Goal: Task Accomplishment & Management: Complete application form

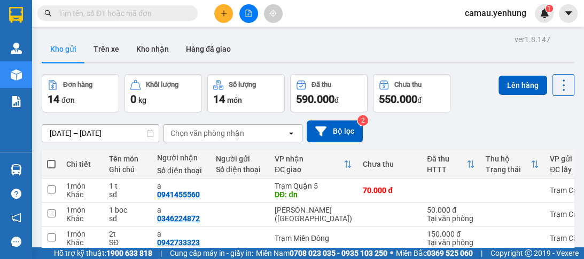
click at [231, 7] on div at bounding box center [248, 13] width 80 height 19
click at [223, 18] on button at bounding box center [223, 13] width 19 height 19
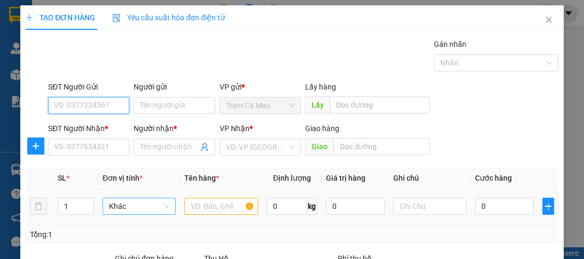
scroll to position [135, 0]
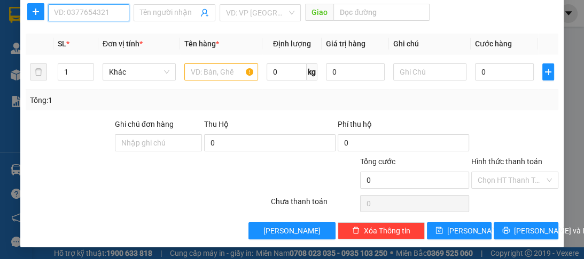
click at [83, 11] on input "SĐT Người Nhận *" at bounding box center [88, 12] width 81 height 17
type input "0937455560"
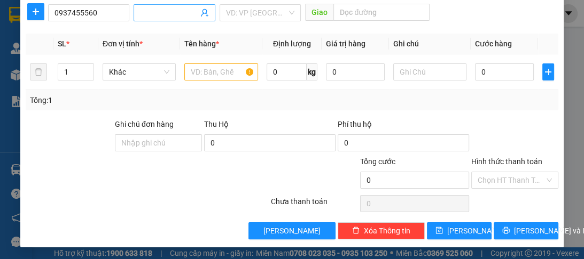
click at [153, 11] on input "Người nhận *" at bounding box center [169, 13] width 58 height 12
type input "a"
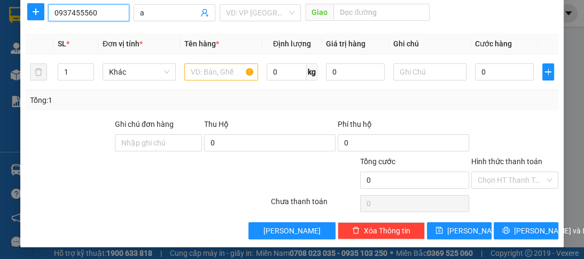
click at [97, 16] on input "0937455560" at bounding box center [88, 12] width 81 height 17
type input "0937110595"
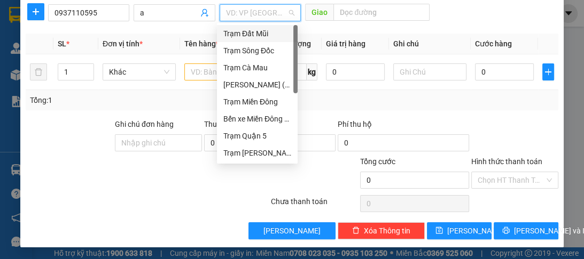
click at [249, 19] on input "search" at bounding box center [256, 13] width 61 height 16
click at [250, 139] on div "Trạm Quận 5" at bounding box center [257, 136] width 68 height 12
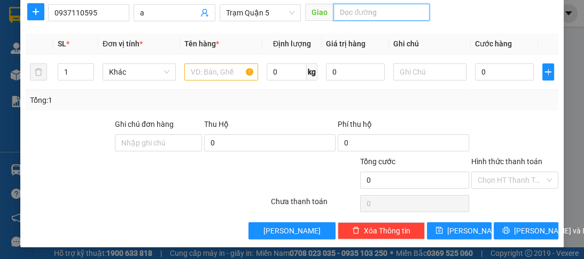
click at [350, 12] on input "text" at bounding box center [381, 12] width 96 height 17
type input "d"
type input "đn"
click at [240, 80] on div at bounding box center [220, 71] width 73 height 21
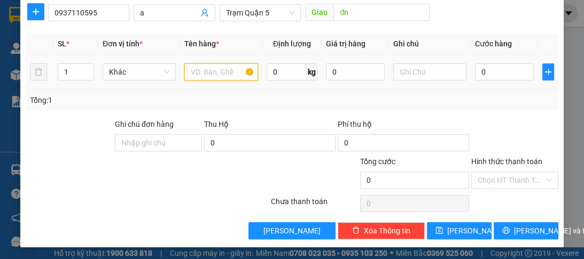
click at [232, 66] on input "text" at bounding box center [220, 72] width 73 height 17
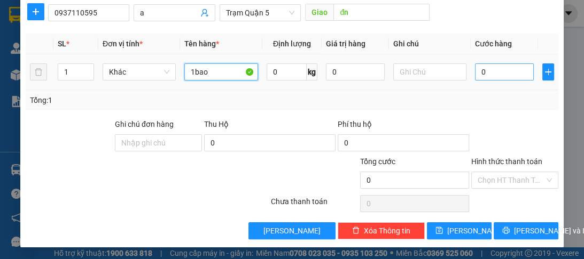
type input "1bao"
click at [483, 66] on input "0" at bounding box center [504, 72] width 59 height 17
type input "5"
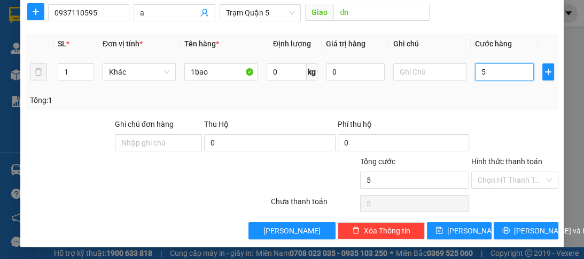
type input "50"
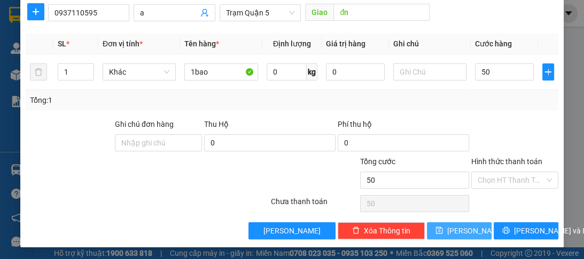
type input "50.000"
click at [465, 231] on span "Lưu" at bounding box center [475, 231] width 57 height 12
type input "0"
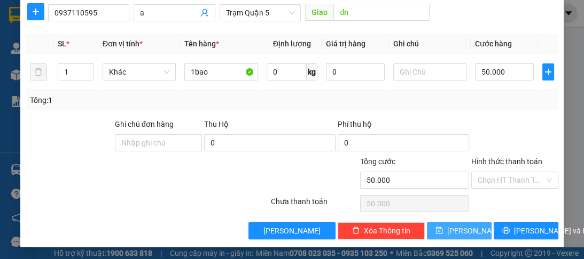
type input "0"
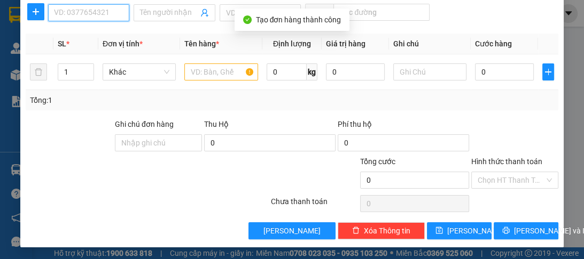
click at [74, 14] on input "SĐT Người Nhận *" at bounding box center [88, 12] width 81 height 17
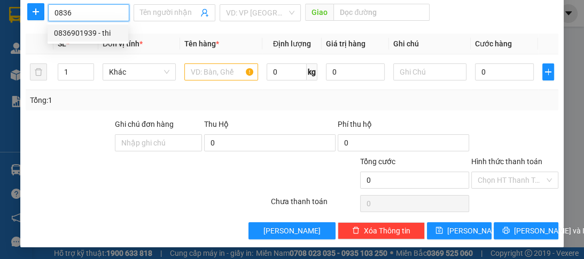
click at [73, 35] on div "0836901939 - thi" at bounding box center [88, 33] width 68 height 12
type input "0836901939"
type input "thi"
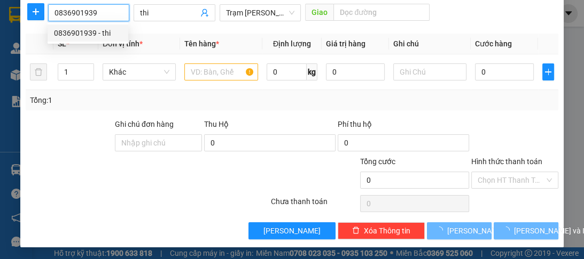
type input "280.000"
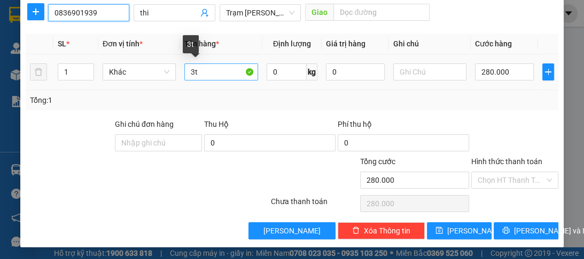
type input "0836901939"
click at [193, 76] on input "3t" at bounding box center [220, 72] width 73 height 17
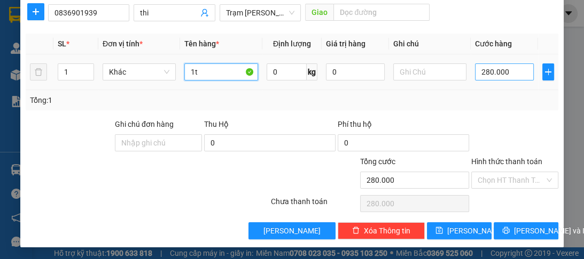
type input "1t"
click at [494, 68] on input "280.000" at bounding box center [504, 72] width 59 height 17
type input "0"
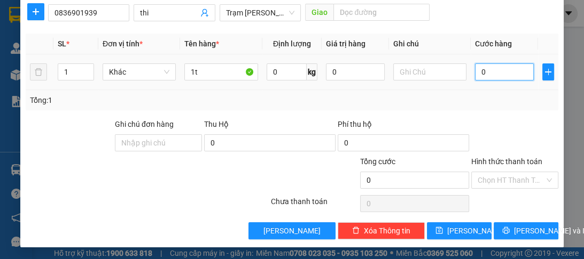
type input "1"
type input "01"
type input "13"
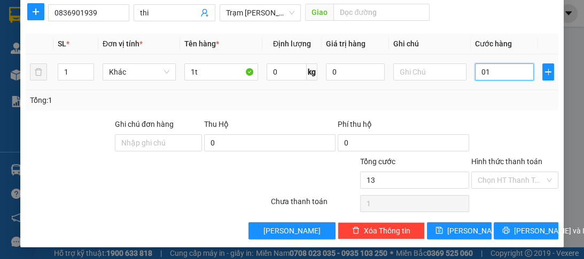
type input "013"
type input "130"
type input "0.130"
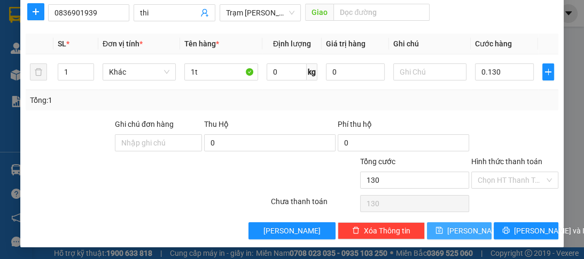
type input "130.000"
click at [459, 226] on span "Lưu" at bounding box center [475, 231] width 57 height 12
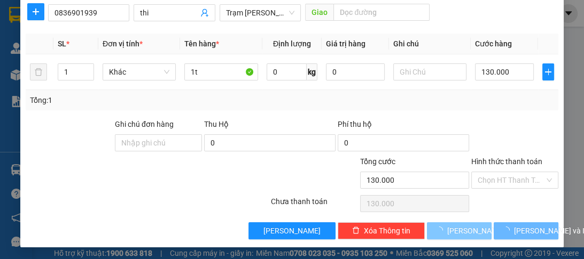
type input "0"
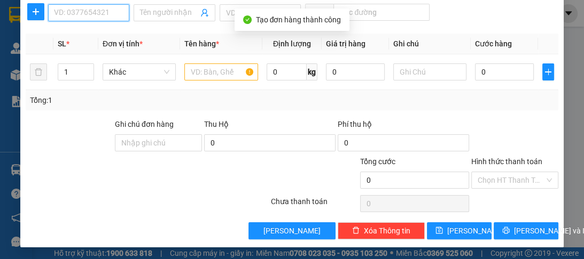
click at [82, 12] on input "SĐT Người Nhận *" at bounding box center [88, 12] width 81 height 17
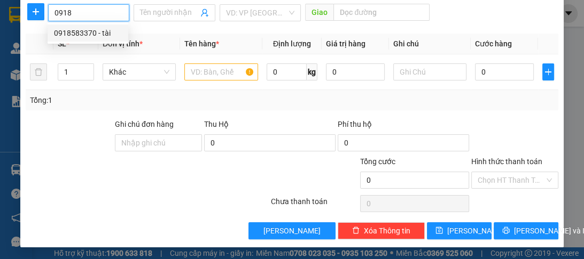
click at [83, 34] on div "0918583370 - tài" at bounding box center [88, 33] width 68 height 12
type input "0918583370"
type input "tài"
type input "70.000"
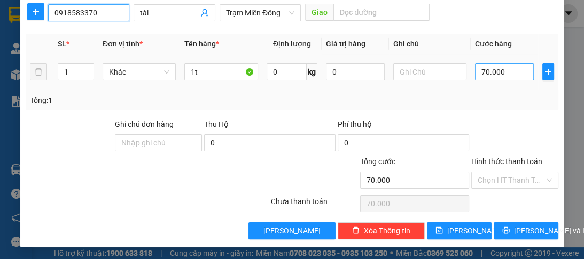
type input "0918583370"
click at [496, 69] on input "70.000" at bounding box center [504, 72] width 59 height 17
type input "0"
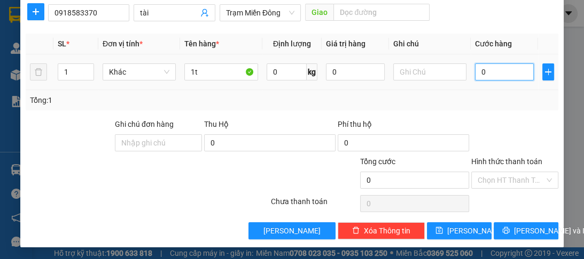
type input "1"
type input "01"
type input "10"
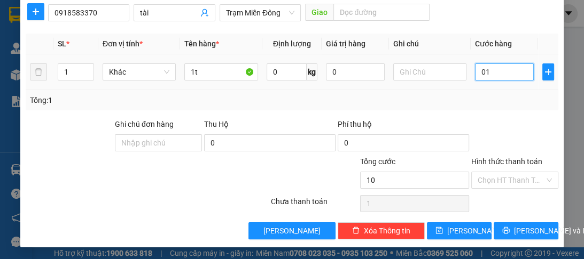
type input "010"
type input "100"
type input "0.100"
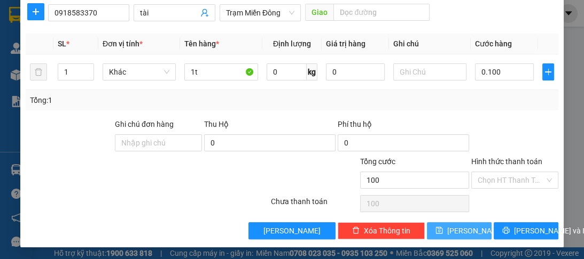
type input "100.000"
click at [460, 229] on span "Lưu" at bounding box center [475, 231] width 57 height 12
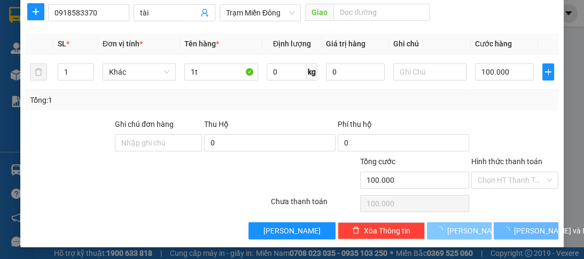
type input "0"
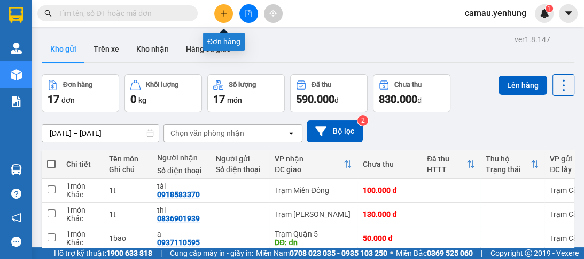
click at [229, 12] on button at bounding box center [223, 13] width 19 height 19
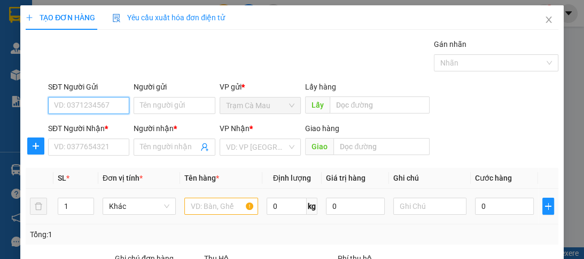
scroll to position [85, 0]
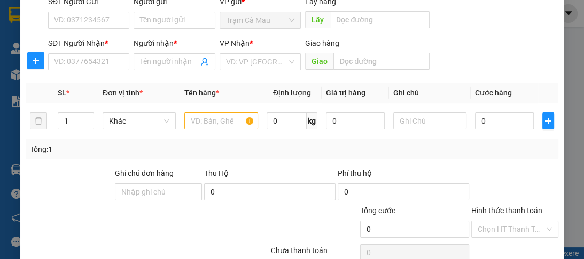
click at [87, 70] on div "SĐT Người Nhận * VD: 0377654321" at bounding box center [88, 55] width 81 height 37
click at [91, 65] on input "SĐT Người Nhận *" at bounding box center [88, 61] width 81 height 17
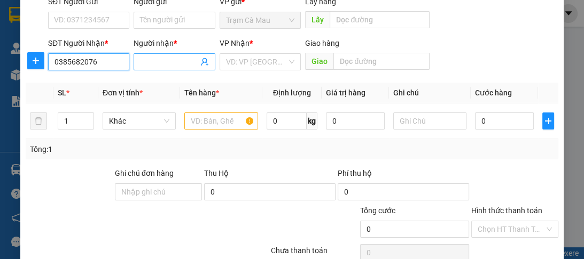
type input "0385682076"
click at [164, 58] on input "Người nhận *" at bounding box center [169, 62] width 58 height 12
type input "a"
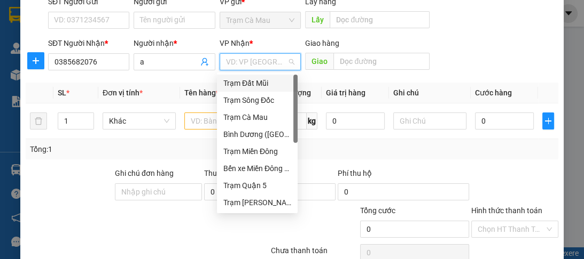
click at [235, 64] on input "search" at bounding box center [256, 62] width 61 height 16
click at [275, 138] on div "[PERSON_NAME] ([GEOGRAPHIC_DATA])" at bounding box center [257, 135] width 68 height 12
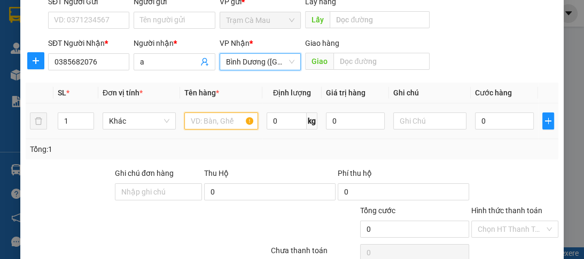
click at [200, 128] on input "text" at bounding box center [220, 121] width 73 height 17
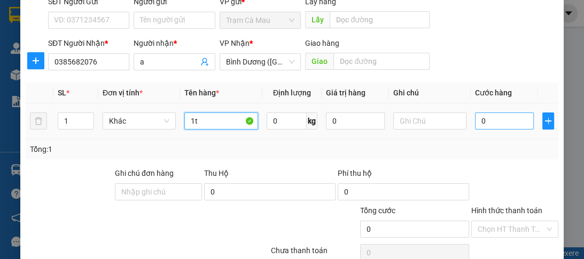
type input "1t"
click at [491, 127] on input "0" at bounding box center [504, 121] width 59 height 17
type input "1"
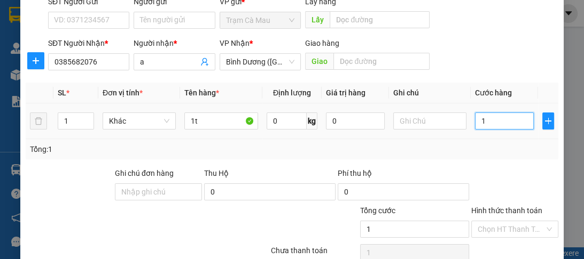
type input "15"
type input "150"
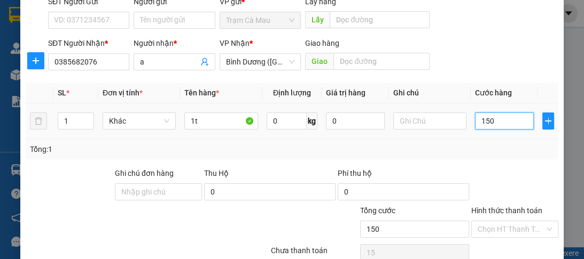
type input "150"
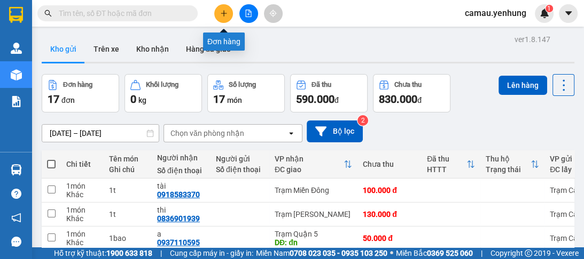
click at [218, 12] on button at bounding box center [223, 13] width 19 height 19
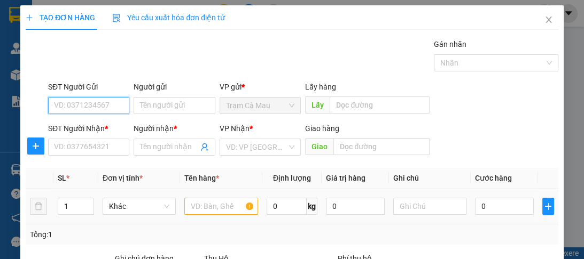
scroll to position [135, 0]
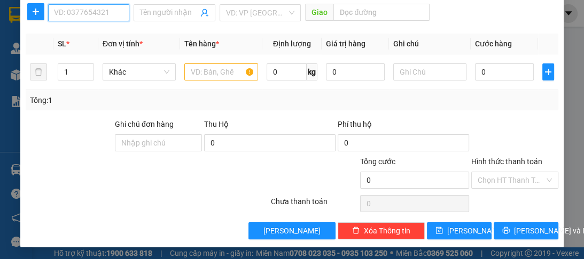
click at [80, 13] on input "SĐT Người Nhận *" at bounding box center [88, 12] width 81 height 17
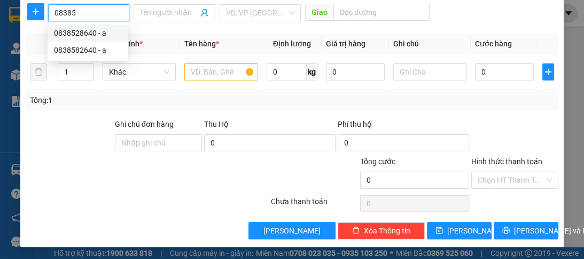
click at [82, 35] on div "0838528640 - a" at bounding box center [88, 33] width 68 height 12
type input "0838528640"
type input "a"
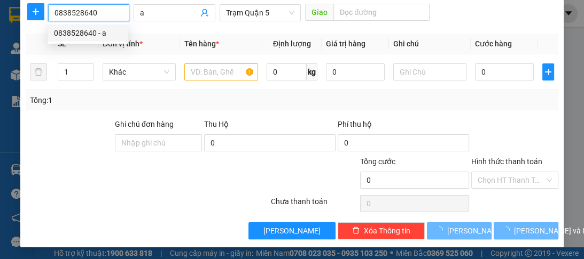
type input "60.000"
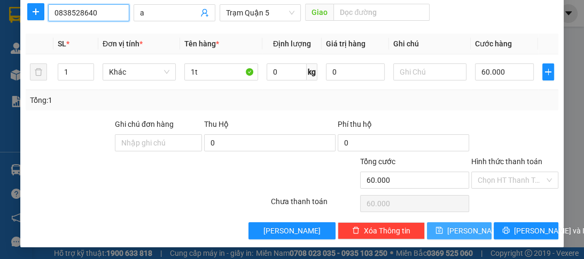
type input "0838528640"
click at [468, 230] on button "[PERSON_NAME]" at bounding box center [459, 231] width 65 height 17
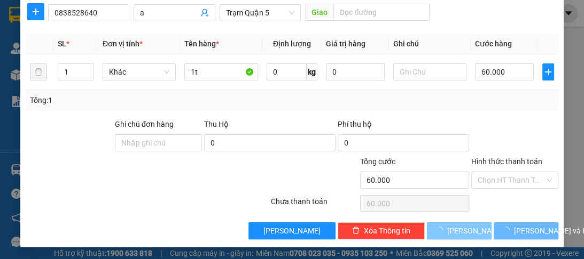
type input "0"
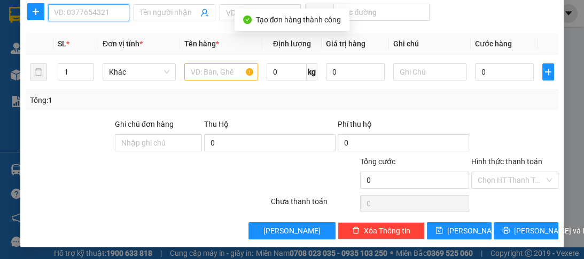
click at [77, 13] on input "SĐT Người Nhận *" at bounding box center [88, 12] width 81 height 17
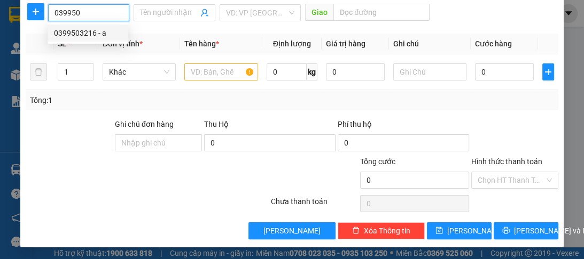
click at [83, 34] on div "0399503216 - a" at bounding box center [88, 33] width 68 height 12
type input "0399503216"
type input "a"
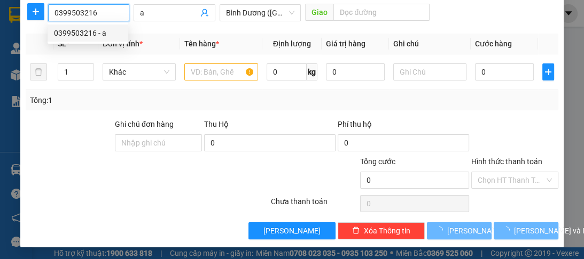
type input "80.000"
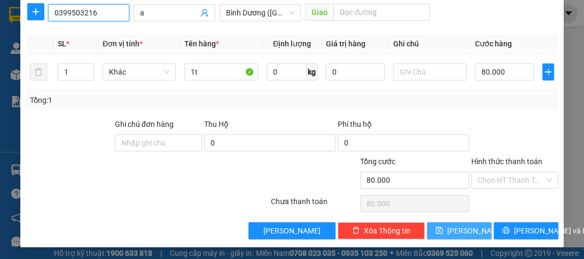
type input "0399503216"
drag, startPoint x: 465, startPoint y: 233, endPoint x: 107, endPoint y: 51, distance: 401.2
click at [463, 232] on span "[PERSON_NAME]" at bounding box center [475, 231] width 57 height 12
type input "0"
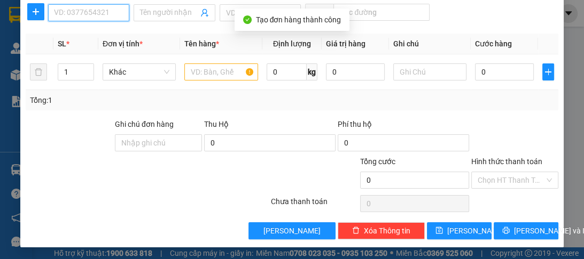
click at [76, 13] on input "SĐT Người Nhận *" at bounding box center [88, 12] width 81 height 17
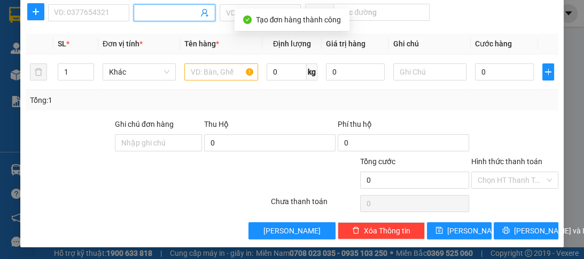
click at [154, 9] on input "Người nhận *" at bounding box center [169, 13] width 58 height 12
type input "n5"
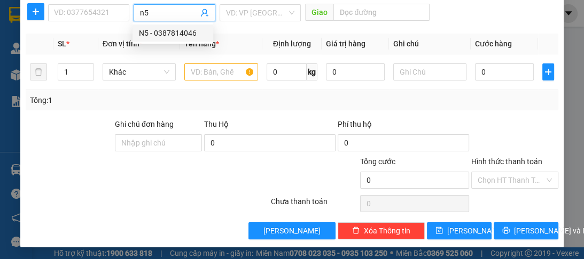
click at [168, 34] on div "N5 - 0387814046" at bounding box center [173, 33] width 68 height 12
type input "0387814046"
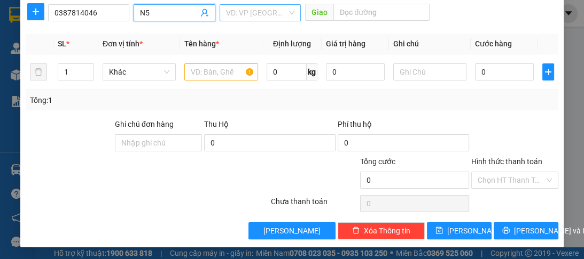
type input "N5"
click at [246, 14] on input "search" at bounding box center [256, 13] width 61 height 16
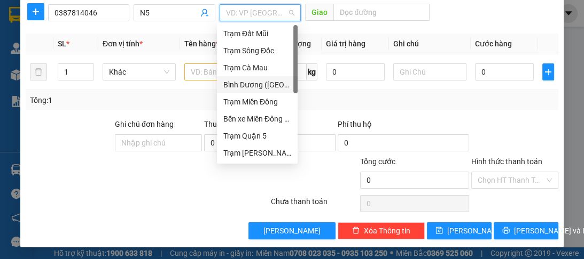
click at [243, 85] on div "Bình Dương ([GEOGRAPHIC_DATA])" at bounding box center [257, 85] width 68 height 12
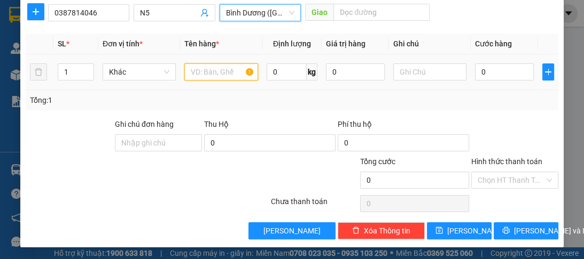
click at [206, 75] on input "text" at bounding box center [220, 72] width 73 height 17
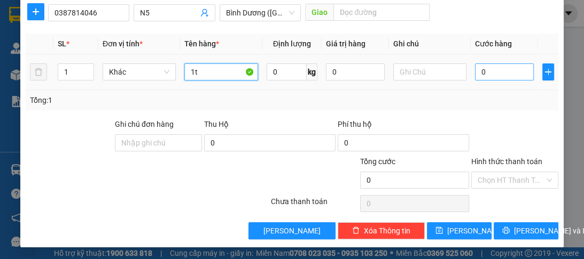
type input "1t"
click at [493, 77] on input "0" at bounding box center [504, 72] width 59 height 17
type input "2"
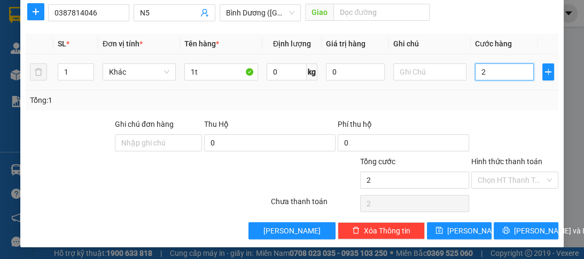
type input "20"
type input "200"
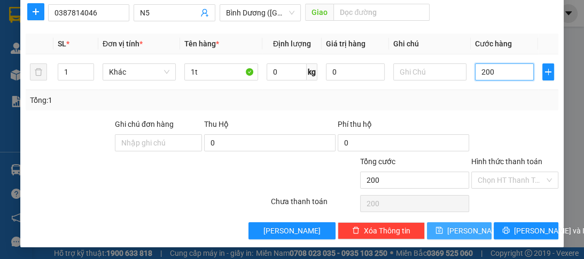
type input "200"
type input "200.000"
click at [443, 231] on icon "save" at bounding box center [438, 230] width 7 height 7
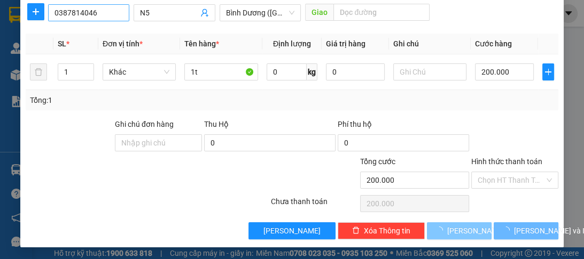
type input "0"
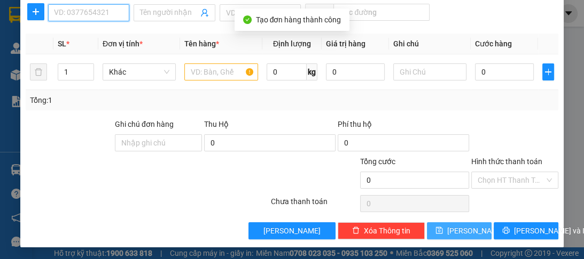
click at [105, 14] on input "SĐT Người Nhận *" at bounding box center [88, 12] width 81 height 17
click at [81, 17] on input "SĐT Người Nhận *" at bounding box center [88, 12] width 81 height 17
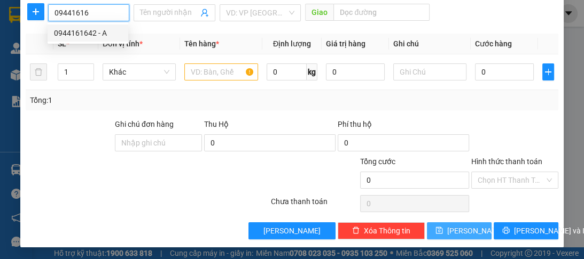
click at [95, 30] on div "0944161642 - A" at bounding box center [88, 33] width 68 height 12
type input "0944161642"
type input "A"
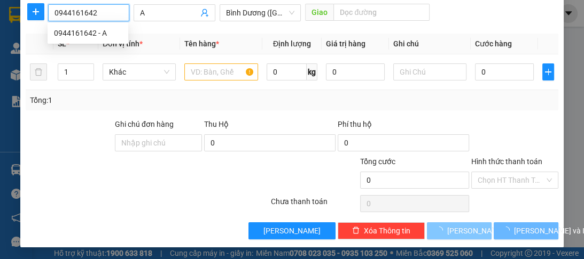
type input "150.000"
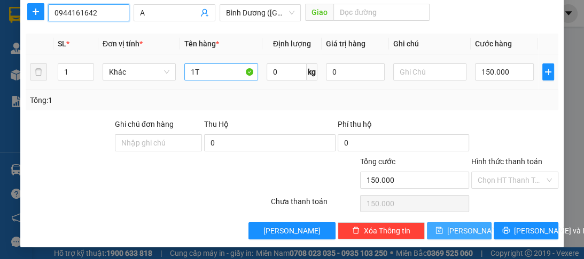
type input "0944161642"
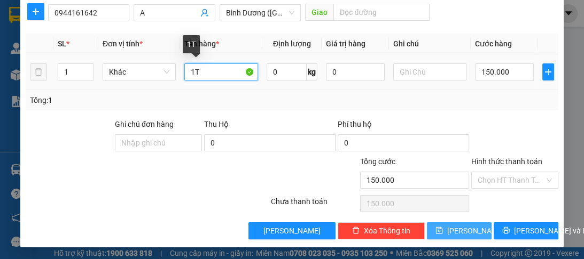
click at [203, 68] on input "1T" at bounding box center [220, 72] width 73 height 17
type input "1T + 1boc"
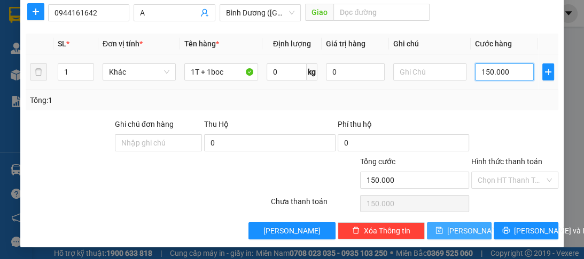
click at [479, 68] on input "150.000" at bounding box center [504, 72] width 59 height 17
type input "0"
type input "2"
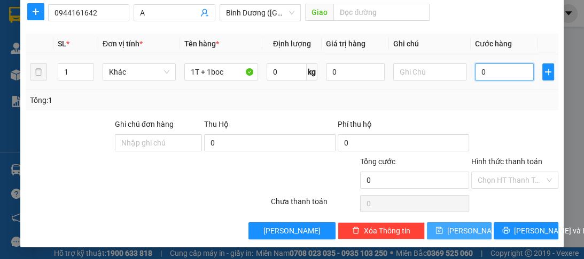
type input "2"
type input "02"
type input "20"
type input "020"
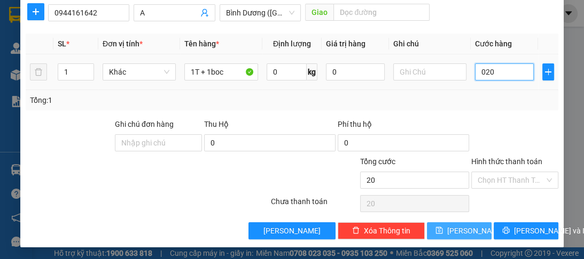
type input "200"
type input "0.200"
type input "200.000"
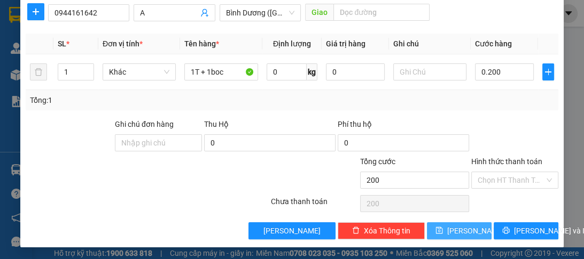
type input "200.000"
click at [453, 226] on span "Lưu" at bounding box center [475, 231] width 57 height 12
type input "0"
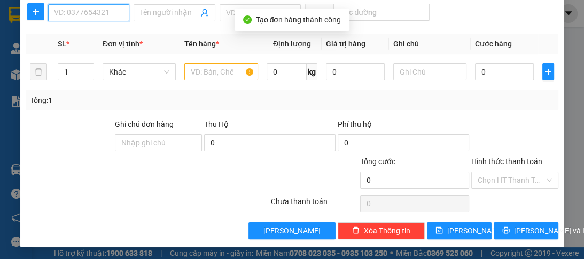
click at [72, 11] on input "SĐT Người Nhận *" at bounding box center [88, 12] width 81 height 17
click at [66, 12] on input "SĐT Người Nhận *" at bounding box center [88, 12] width 81 height 17
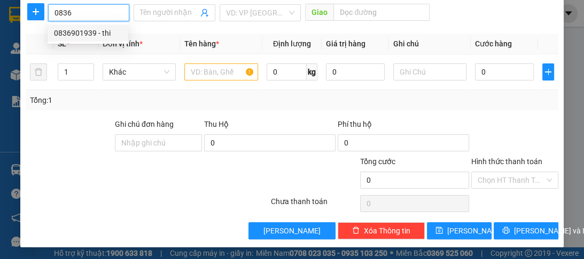
click at [77, 30] on div "0836901939 - thi" at bounding box center [88, 33] width 68 height 12
type input "0836901939"
type input "thi"
type input "130.000"
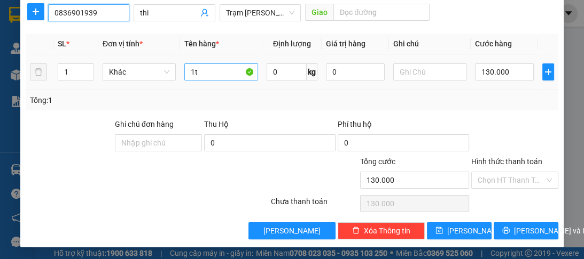
type input "0836901939"
click at [194, 74] on input "1t" at bounding box center [220, 72] width 73 height 17
type input "3t"
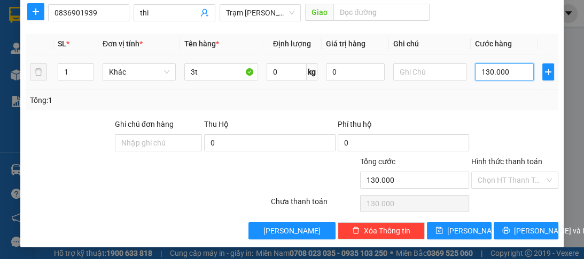
click at [490, 77] on input "130.000" at bounding box center [504, 72] width 59 height 17
type input "0"
type input "2"
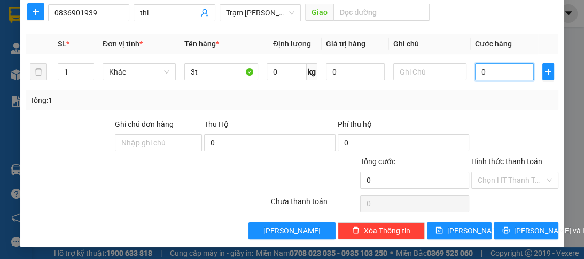
type input "2"
type input "02"
type input "28"
type input "028"
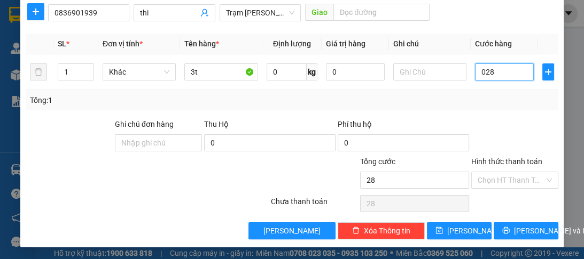
type input "280"
type input "0.280"
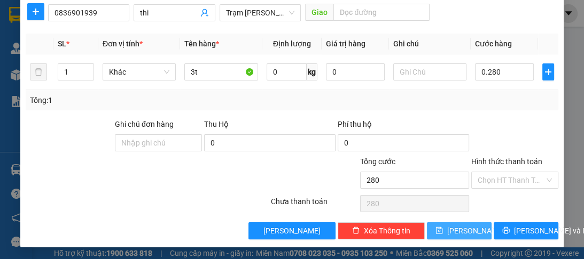
type input "280.000"
click at [436, 226] on button "Lưu" at bounding box center [459, 231] width 65 height 17
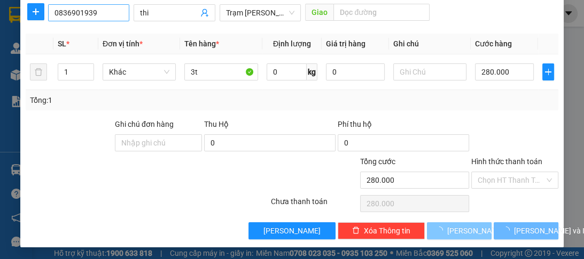
type input "0"
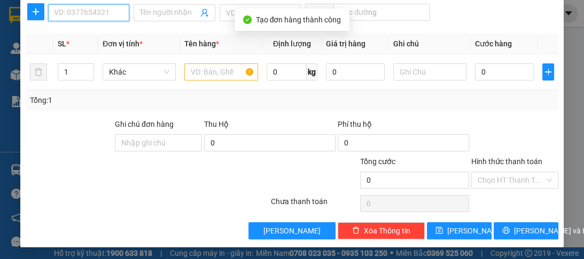
click at [90, 6] on input "SĐT Người Nhận *" at bounding box center [88, 12] width 81 height 17
click at [88, 17] on input "SĐT Người Nhận *" at bounding box center [88, 12] width 81 height 17
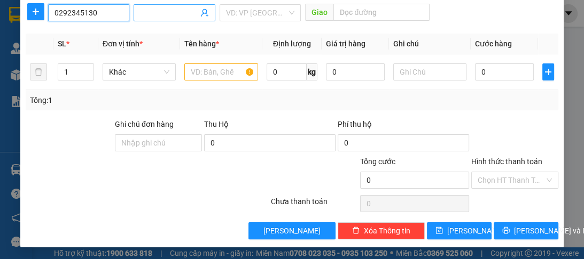
type input "0292345130"
click at [154, 7] on input "Người nhận *" at bounding box center [169, 13] width 58 height 12
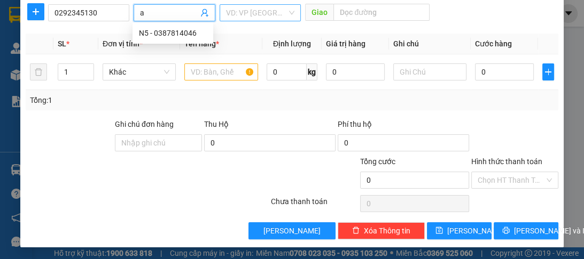
type input "a"
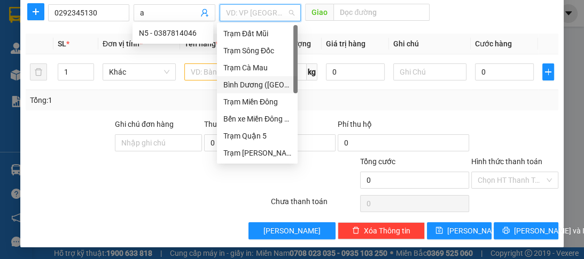
drag, startPoint x: 277, startPoint y: 5, endPoint x: 273, endPoint y: 10, distance: 6.5
click at [273, 9] on input "search" at bounding box center [256, 13] width 61 height 16
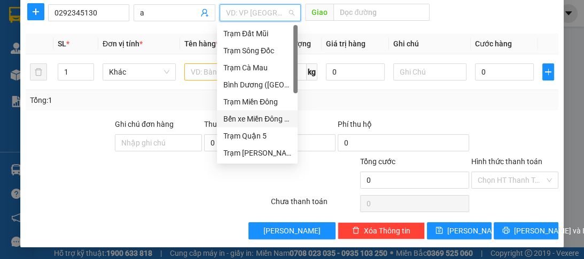
drag, startPoint x: 259, startPoint y: 116, endPoint x: 215, endPoint y: 91, distance: 51.7
click at [259, 116] on div "Bến xe Miền Đông Mới" at bounding box center [257, 119] width 68 height 12
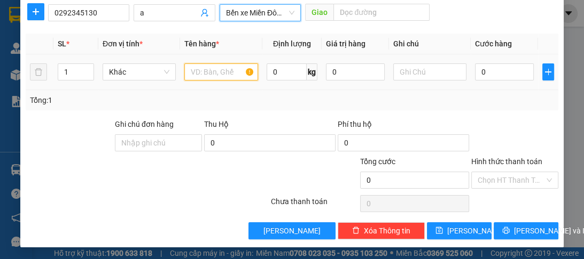
click at [214, 75] on input "text" at bounding box center [220, 72] width 73 height 17
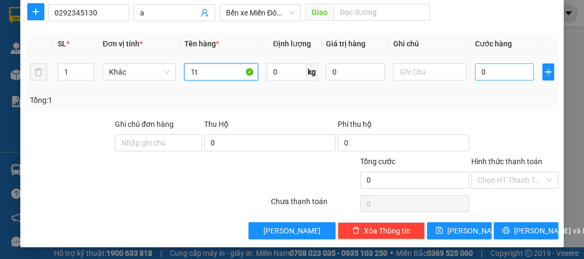
type input "1t"
click at [493, 67] on input "0" at bounding box center [504, 72] width 59 height 17
type input "8"
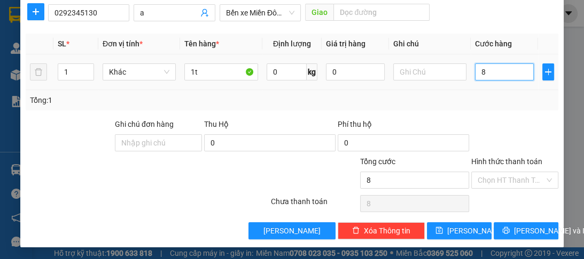
type input "80"
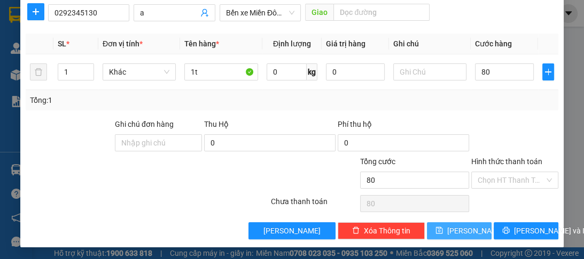
type input "80.000"
click at [443, 231] on icon "save" at bounding box center [438, 230] width 7 height 7
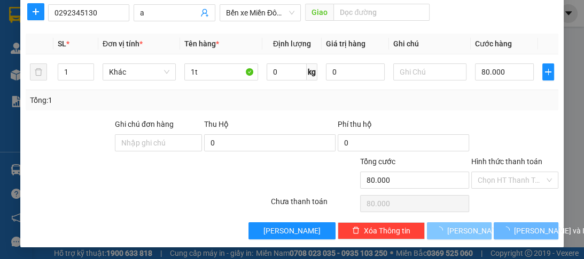
type input "0"
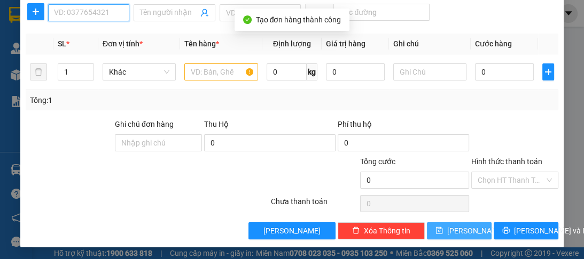
click at [73, 15] on input "SĐT Người Nhận *" at bounding box center [88, 12] width 81 height 17
click at [64, 17] on input "SĐT Người Nhận *" at bounding box center [88, 12] width 81 height 17
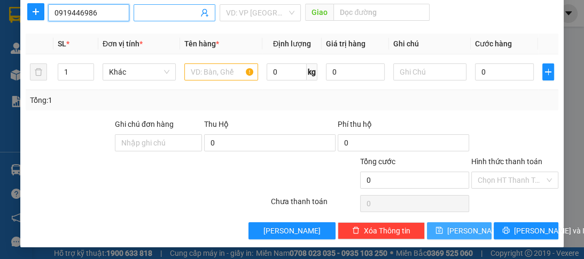
type input "0919446986"
click at [168, 13] on input "Người nhận *" at bounding box center [169, 13] width 58 height 12
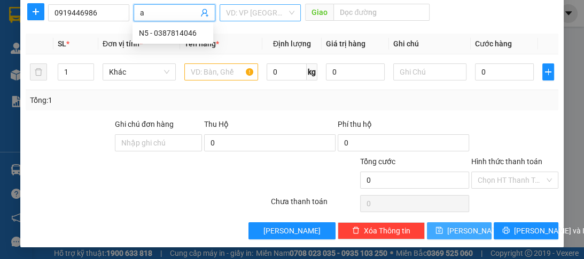
type input "a"
click at [229, 15] on input "search" at bounding box center [256, 13] width 61 height 16
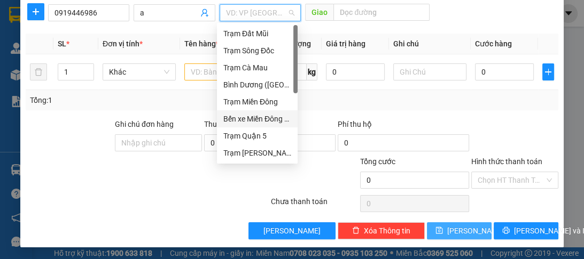
click at [254, 115] on div "Bến xe Miền Đông Mới" at bounding box center [257, 119] width 68 height 12
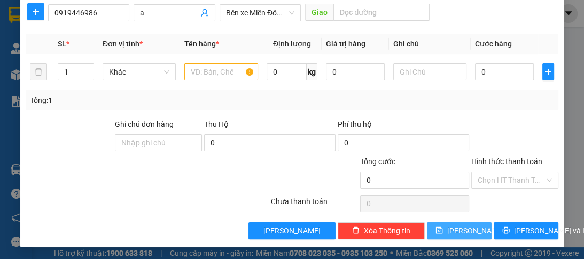
click at [213, 92] on div "Tổng: 1" at bounding box center [292, 100] width 532 height 20
click at [219, 80] on div at bounding box center [220, 71] width 73 height 21
click at [222, 65] on input "text" at bounding box center [220, 72] width 73 height 17
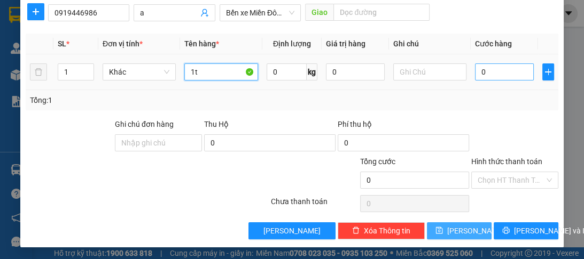
type input "1t"
click at [499, 64] on input "0" at bounding box center [504, 72] width 59 height 17
type input "8"
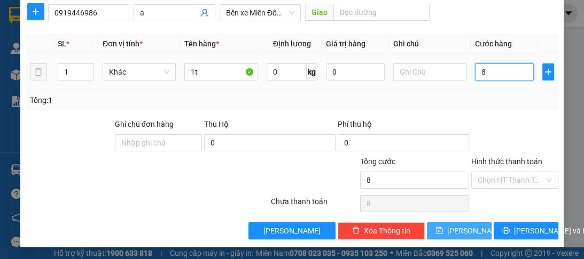
type input "80"
type input "80.000"
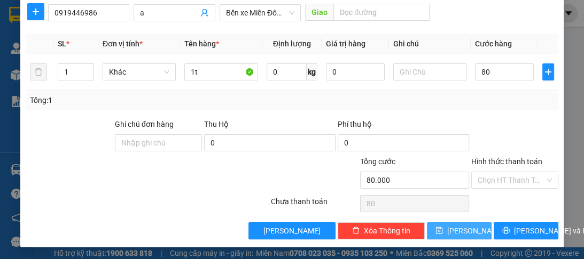
type input "80.000"
click at [455, 231] on span "Lưu" at bounding box center [475, 231] width 57 height 12
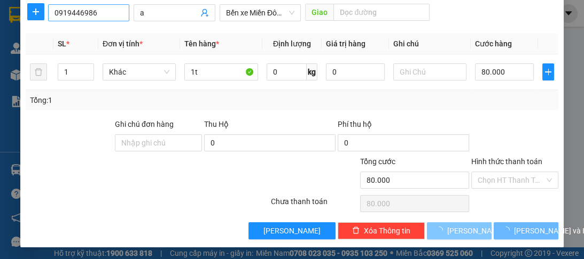
type input "0"
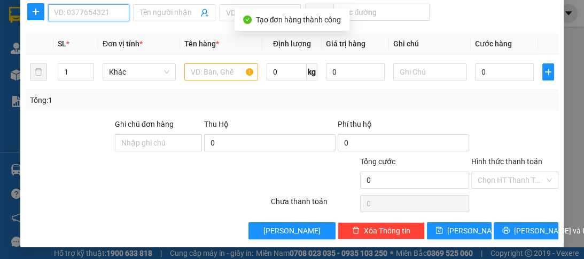
click at [84, 11] on input "SĐT Người Nhận *" at bounding box center [88, 12] width 81 height 17
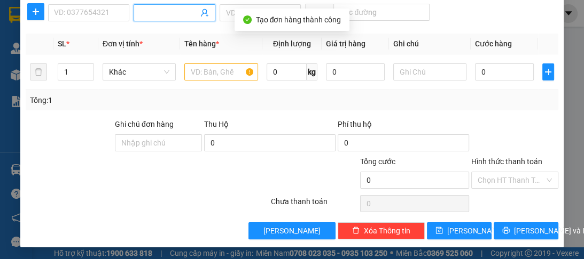
click at [168, 8] on input "Người nhận *" at bounding box center [169, 13] width 58 height 12
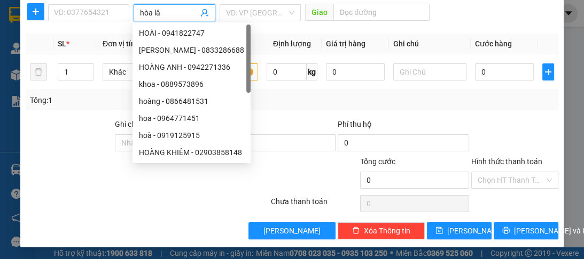
type input "hòa lân"
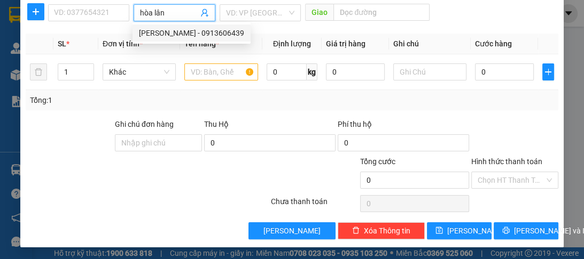
click at [169, 33] on div "HÒA LÂN - 0913606439" at bounding box center [191, 33] width 105 height 12
type input "0913606439"
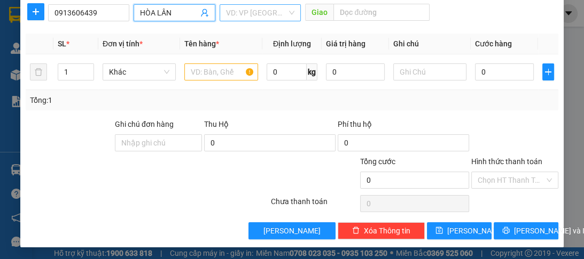
type input "HÒA LÂN"
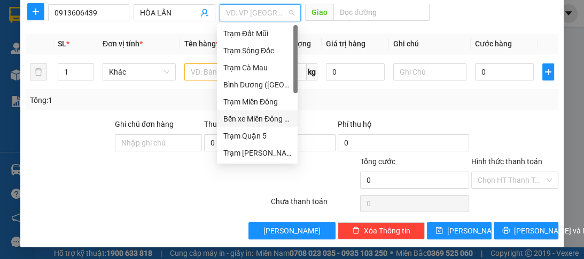
click at [245, 17] on input "search" at bounding box center [256, 13] width 61 height 16
click at [269, 85] on div "Bình Dương ([GEOGRAPHIC_DATA])" at bounding box center [257, 85] width 68 height 12
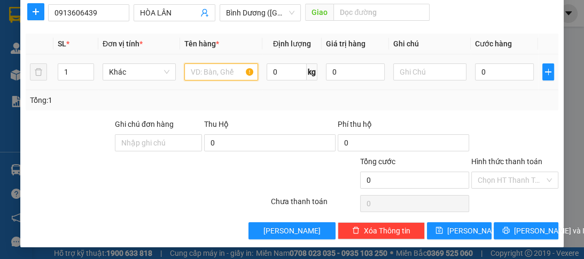
click at [224, 73] on input "text" at bounding box center [220, 72] width 73 height 17
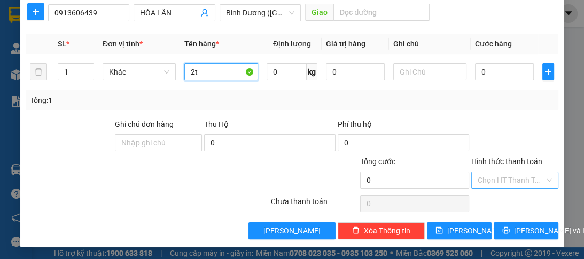
type input "2t"
click at [493, 178] on input "Hình thức thanh toán" at bounding box center [510, 180] width 67 height 16
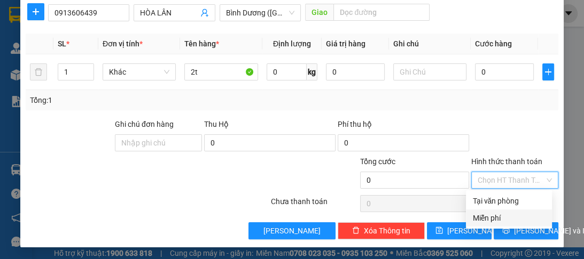
click at [486, 214] on div "Miễn phí" at bounding box center [508, 219] width 73 height 12
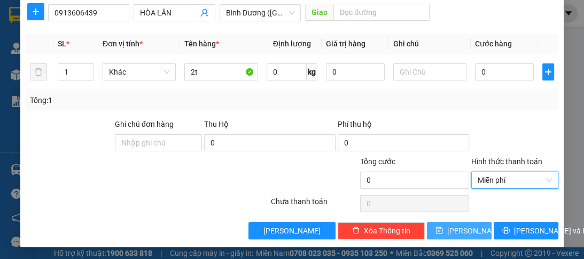
click at [465, 229] on span "Lưu" at bounding box center [475, 231] width 57 height 12
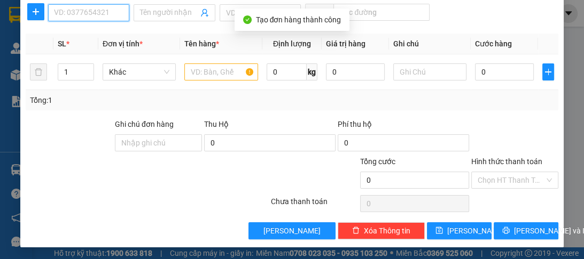
click at [80, 7] on input "SĐT Người Nhận *" at bounding box center [88, 12] width 81 height 17
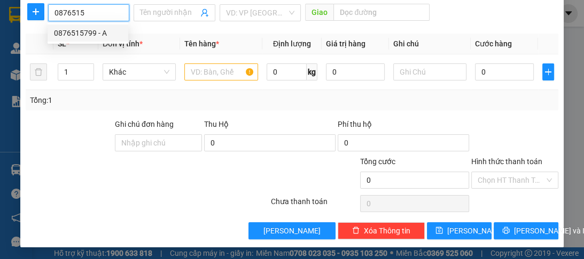
click at [85, 32] on div "0876515799 - A" at bounding box center [88, 33] width 68 height 12
type input "0876515799"
type input "A"
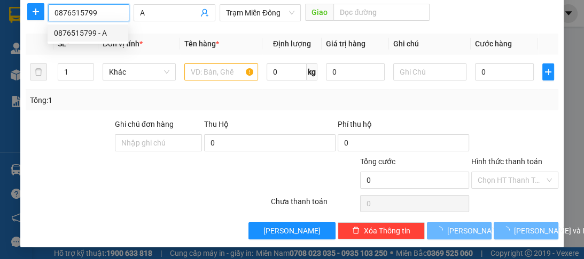
type input "100.000"
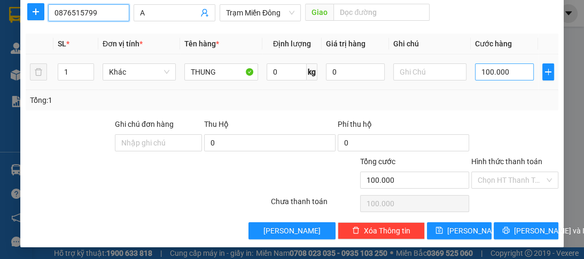
type input "0876515799"
click at [502, 75] on input "100.000" at bounding box center [504, 72] width 59 height 17
type input "0"
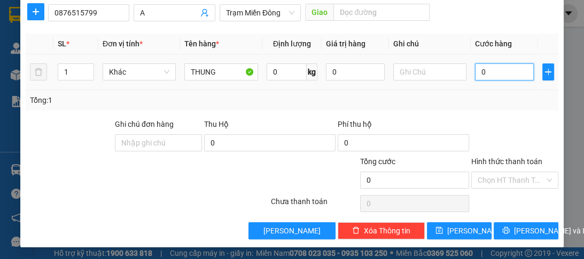
type input "8"
type input "08"
type input "80"
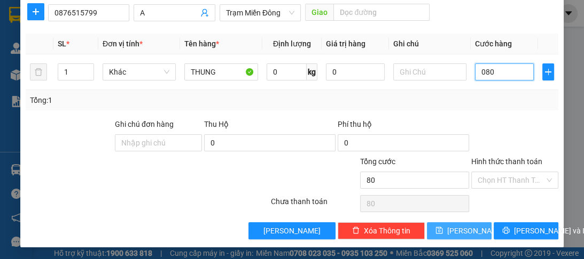
type input "080"
type input "80.000"
click at [460, 232] on span "Lưu" at bounding box center [475, 231] width 57 height 12
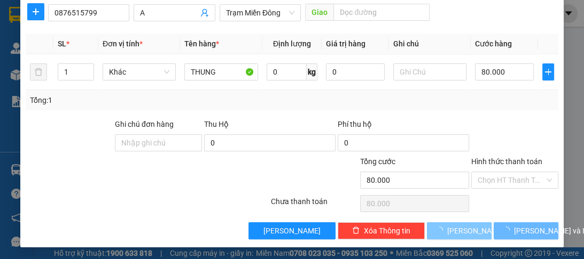
type input "0"
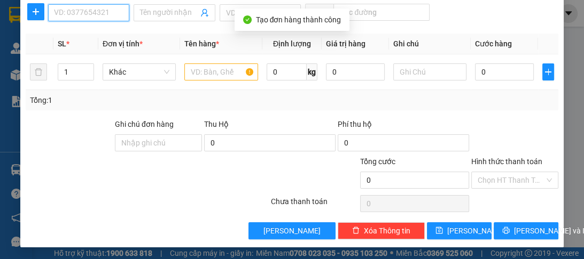
click at [73, 15] on input "SĐT Người Nhận *" at bounding box center [88, 12] width 81 height 17
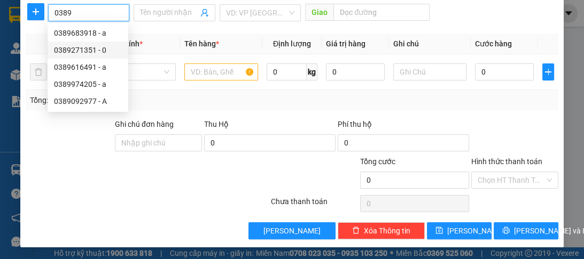
click at [85, 55] on div "0389271351 - 0" at bounding box center [88, 50] width 68 height 12
type input "0389271351"
type input "0"
type input "100.000"
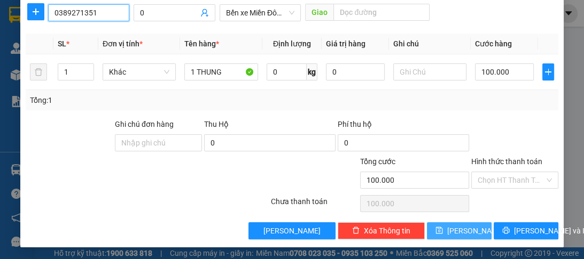
type input "0389271351"
click at [443, 232] on icon "save" at bounding box center [438, 230] width 7 height 7
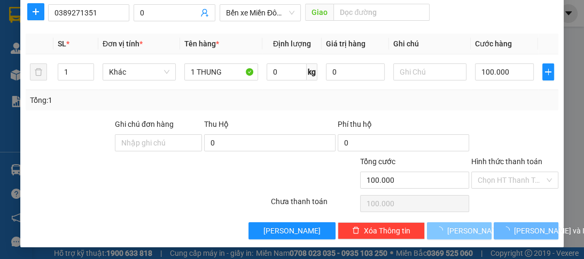
type input "0"
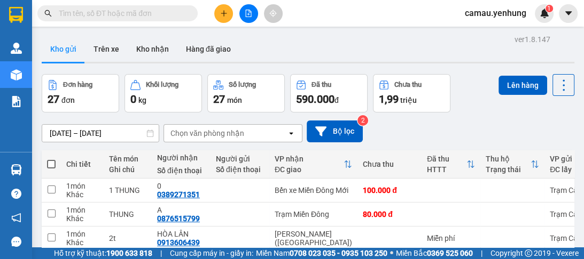
click at [220, 12] on icon "plus" at bounding box center [223, 13] width 7 height 7
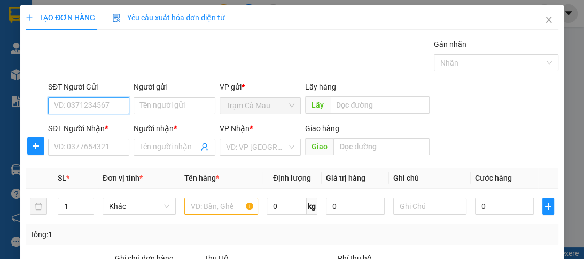
scroll to position [85, 0]
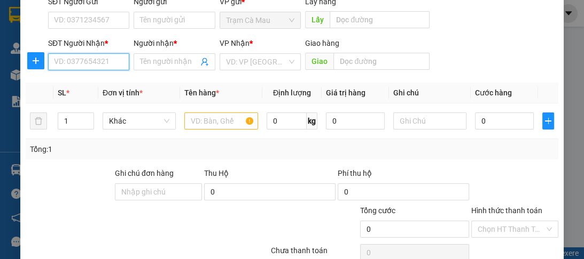
click at [74, 62] on input "SĐT Người Nhận *" at bounding box center [88, 61] width 81 height 17
click at [101, 66] on input "0859488116" at bounding box center [88, 61] width 81 height 17
type input "0859117757"
click at [103, 81] on div "0859117757 - mung" at bounding box center [88, 83] width 68 height 12
type input "mung"
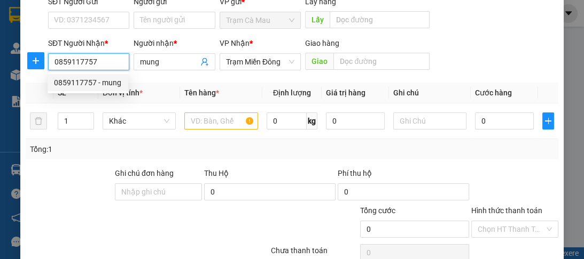
type input "130.000"
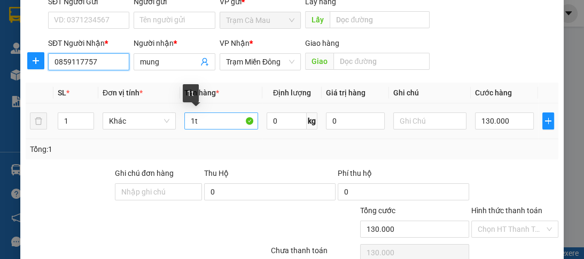
type input "0859117757"
click at [192, 128] on input "1t" at bounding box center [220, 121] width 73 height 17
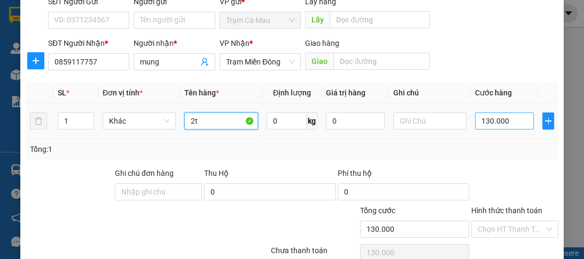
type input "2t"
click at [484, 117] on input "130.000" at bounding box center [504, 121] width 59 height 17
type input "0"
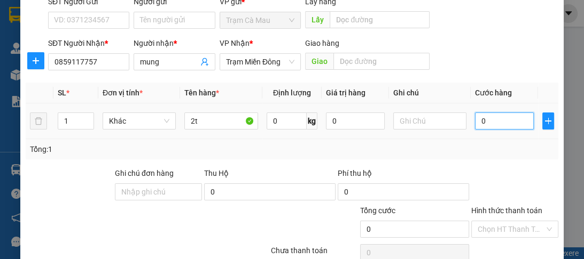
type input "1"
type input "01"
type input "16"
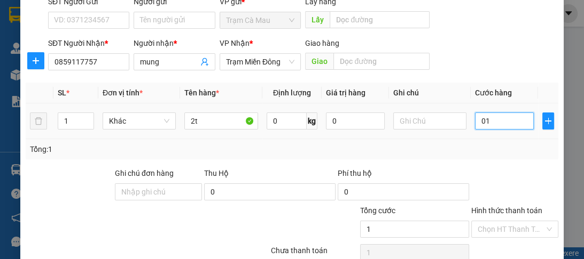
type input "016"
type input "160"
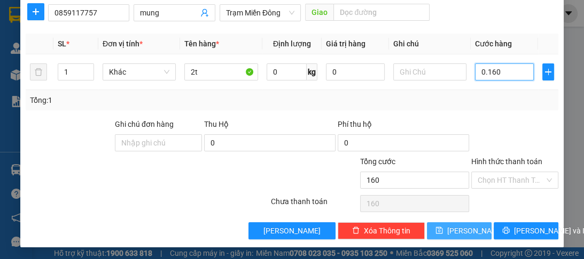
type input "0.160"
type input "160.000"
click at [450, 233] on button "Lưu" at bounding box center [459, 231] width 65 height 17
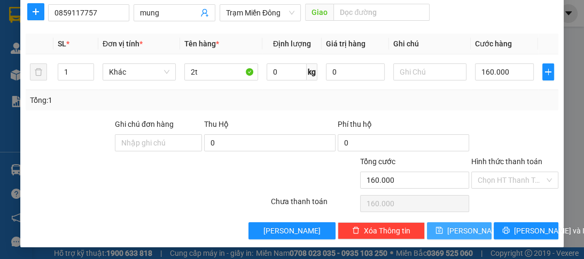
type input "0"
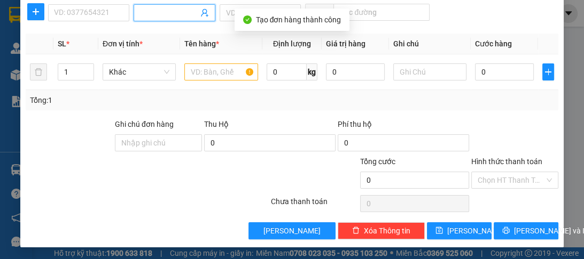
click at [182, 15] on input "Người nhận *" at bounding box center [169, 13] width 58 height 12
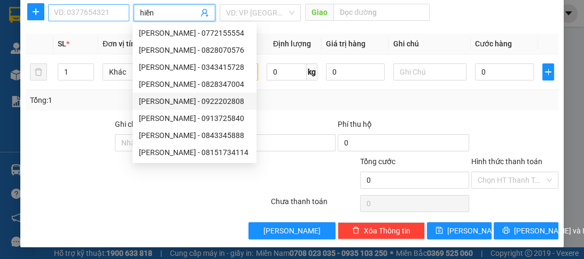
type input "hiền"
click at [95, 9] on input "SĐT Người Nhận *" at bounding box center [88, 12] width 81 height 17
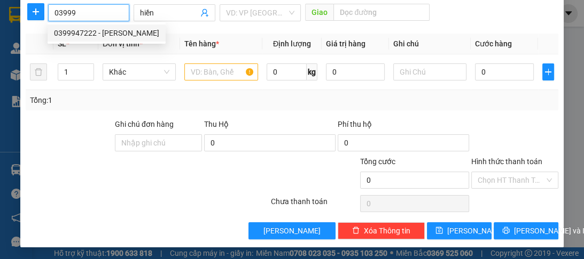
click at [109, 34] on div "0399947222 - hiền" at bounding box center [106, 33] width 105 height 12
type input "0399947222"
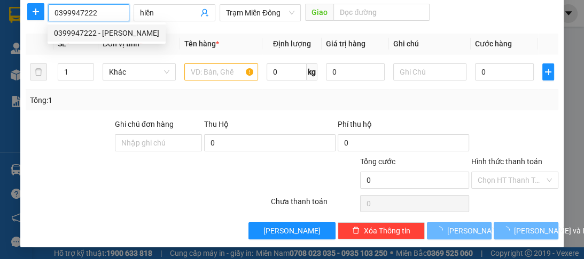
type input "50.000"
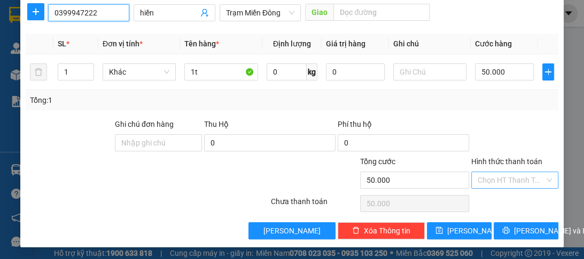
type input "0399947222"
click at [497, 179] on input "Hình thức thanh toán" at bounding box center [510, 180] width 67 height 16
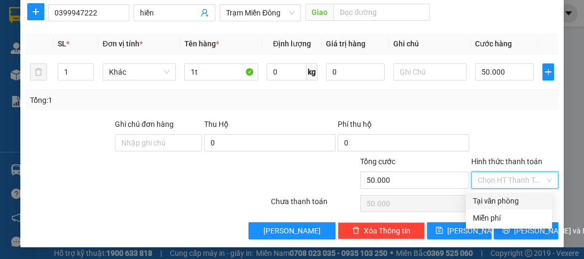
click at [489, 203] on div "Tại văn phòng" at bounding box center [508, 201] width 73 height 12
type input "0"
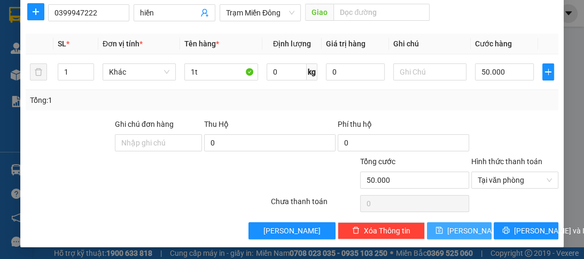
click at [458, 231] on span "Lưu" at bounding box center [475, 231] width 57 height 12
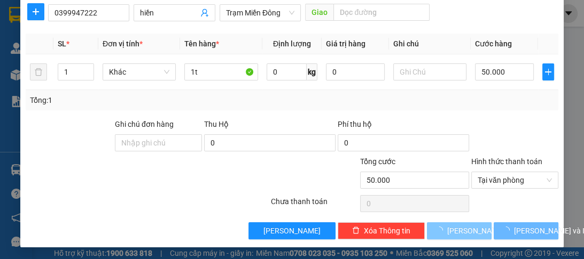
type input "0"
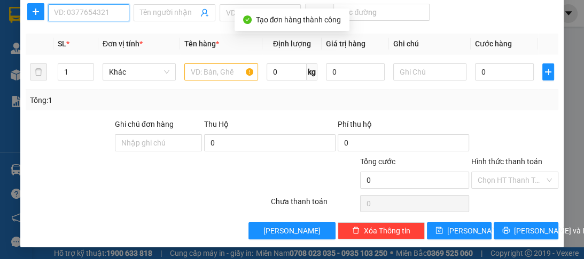
click at [67, 7] on input "SĐT Người Nhận *" at bounding box center [88, 12] width 81 height 17
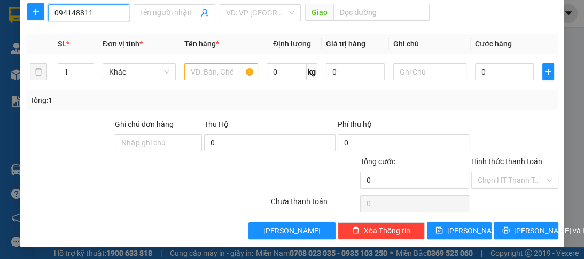
type input "0941488116"
click at [64, 32] on div "0941488116 - A" at bounding box center [88, 33] width 68 height 12
type input "A"
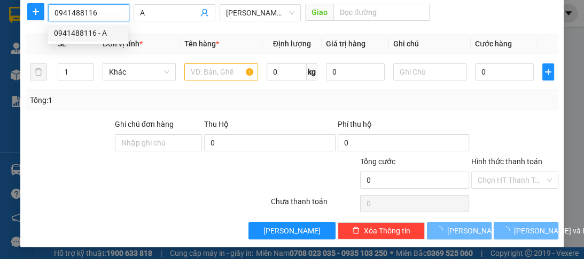
type input "100.000"
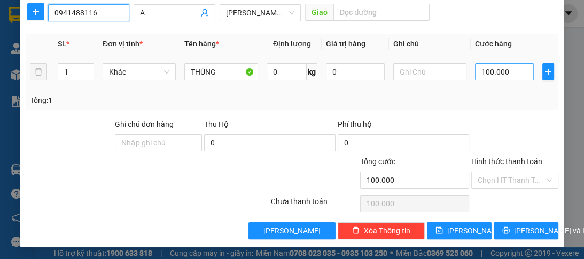
type input "0941488116"
click at [510, 78] on input "100.000" at bounding box center [504, 72] width 59 height 17
type input "0"
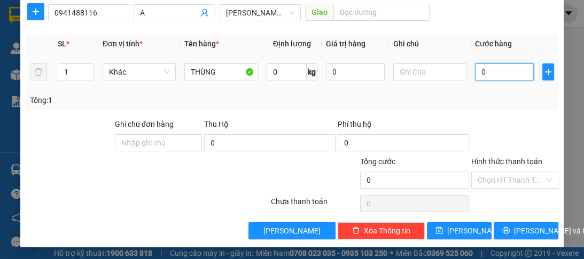
type input "5"
type input "05"
type input "50"
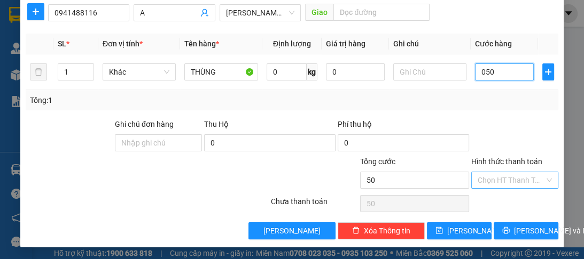
type input "050"
type input "50.000"
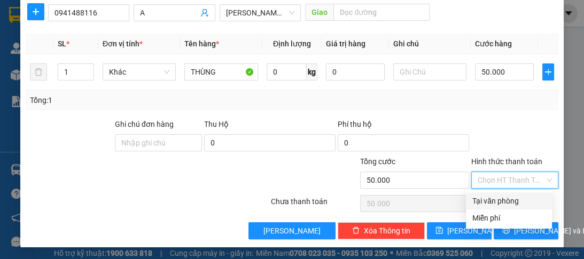
click at [496, 177] on input "Hình thức thanh toán" at bounding box center [510, 180] width 67 height 16
click at [493, 196] on div "Tại văn phòng" at bounding box center [508, 201] width 73 height 12
type input "0"
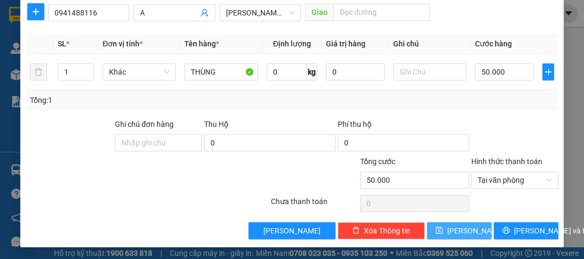
click at [455, 233] on span "Lưu" at bounding box center [475, 231] width 57 height 12
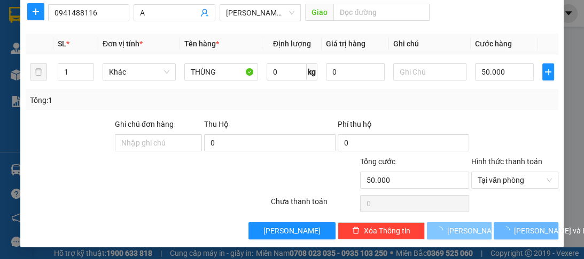
type input "0"
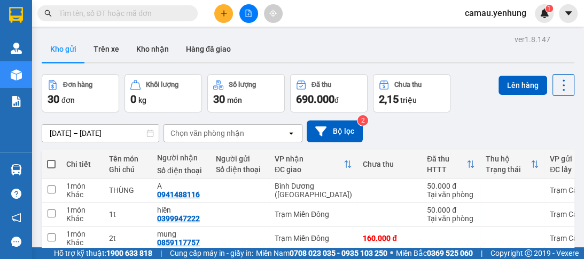
click at [51, 163] on span at bounding box center [51, 164] width 9 height 9
click at [51, 159] on input "checkbox" at bounding box center [51, 159] width 0 height 0
checkbox input "true"
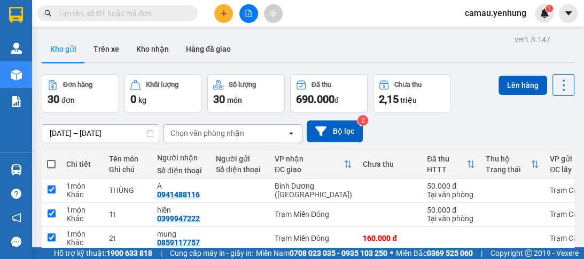
checkbox input "true"
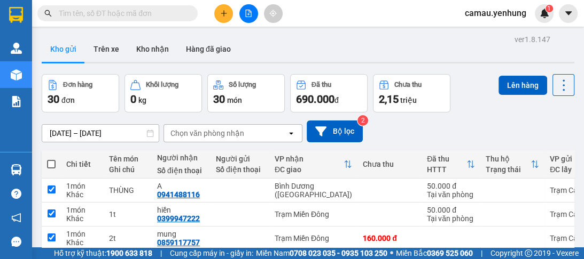
checkbox input "true"
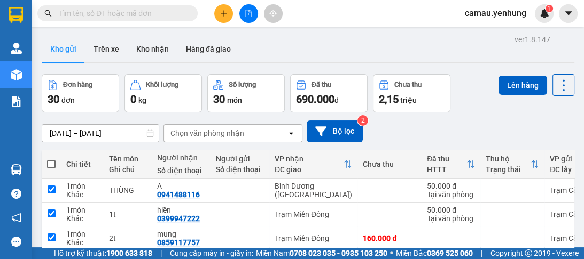
checkbox input "true"
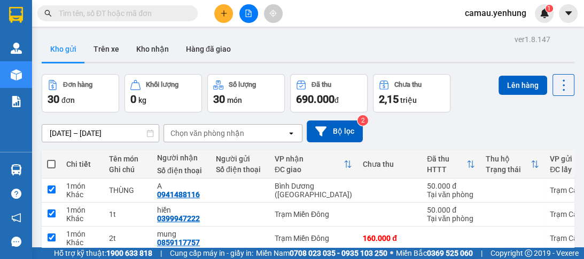
checkbox input "true"
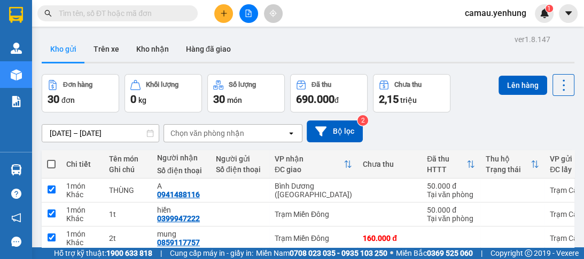
checkbox input "true"
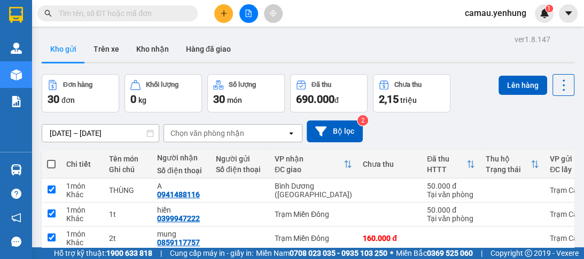
checkbox input "true"
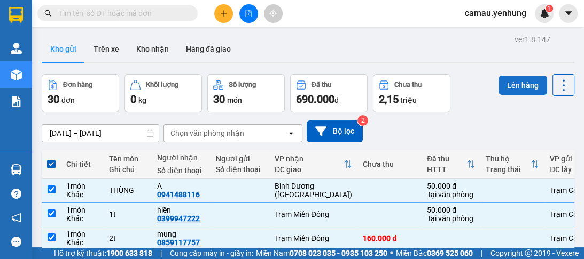
click at [515, 90] on button "Lên hàng" at bounding box center [522, 85] width 49 height 19
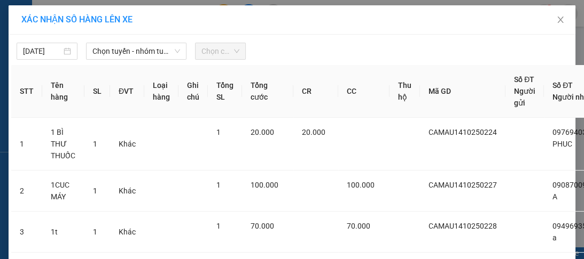
click at [138, 52] on span "Chọn tuyến - nhóm tuyến" at bounding box center [136, 51] width 88 height 16
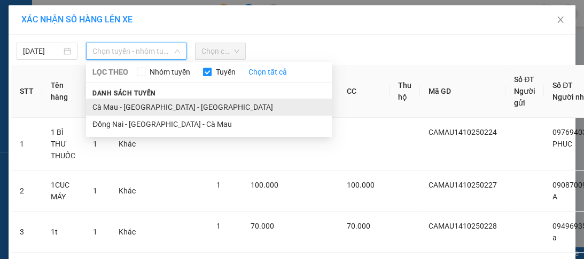
click at [139, 104] on li "Cà Mau - [GEOGRAPHIC_DATA] - [GEOGRAPHIC_DATA]" at bounding box center [209, 107] width 246 height 17
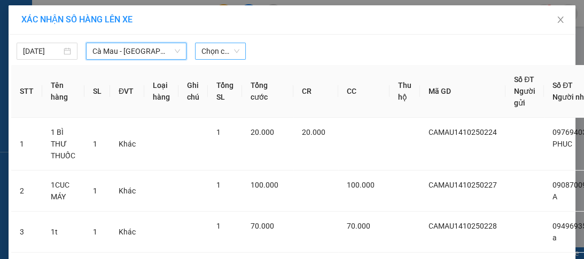
click at [211, 45] on span "Chọn chuyến" at bounding box center [220, 51] width 38 height 16
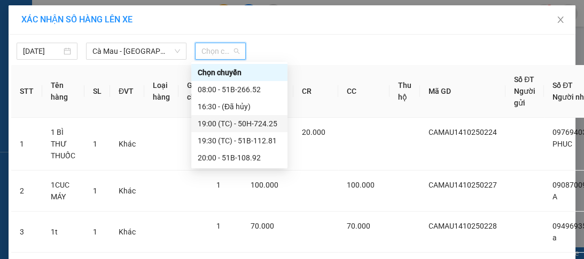
click at [225, 126] on div "19:00 (TC) - 50H-724.25" at bounding box center [239, 124] width 83 height 12
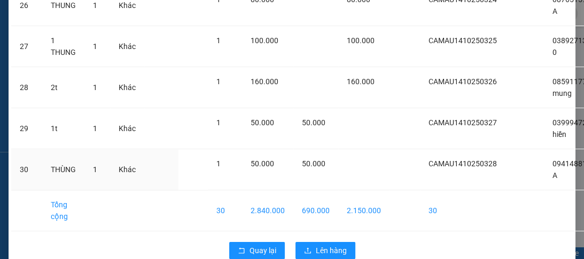
scroll to position [1220, 0]
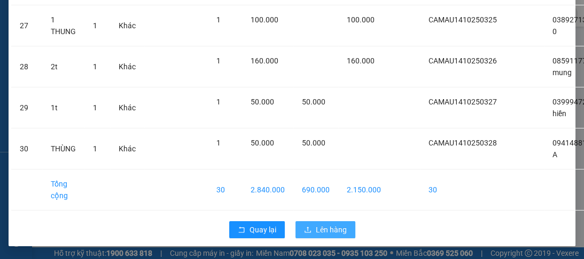
click at [318, 226] on span "Lên hàng" at bounding box center [331, 230] width 31 height 12
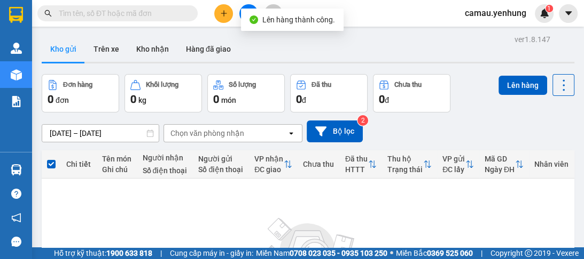
click at [266, 47] on div "Kho gửi Trên xe Kho nhận Hàng đã giao" at bounding box center [308, 50] width 532 height 28
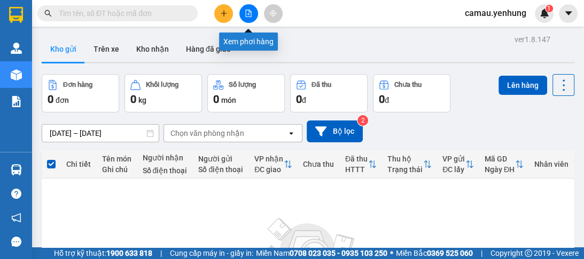
click at [250, 13] on icon "file-add" at bounding box center [248, 13] width 7 height 7
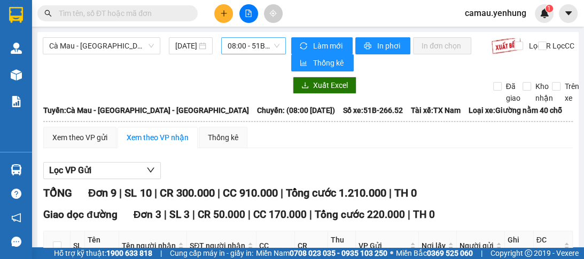
click at [238, 43] on span "08:00 - 51B-266.52" at bounding box center [253, 46] width 52 height 16
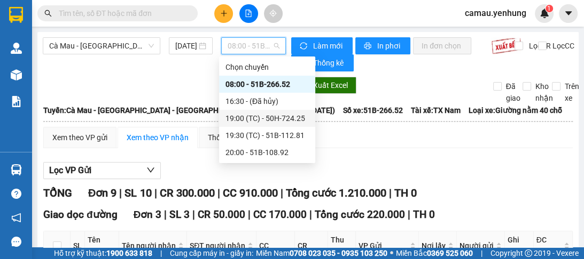
click at [253, 118] on div "19:00 (TC) - 50H-724.25" at bounding box center [266, 119] width 83 height 12
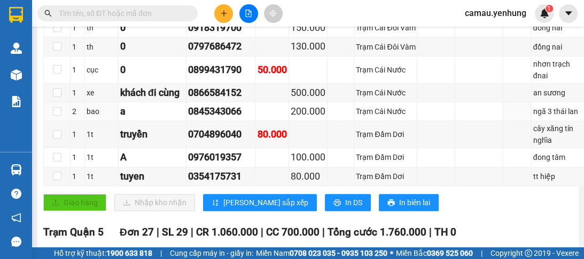
scroll to position [384, 0]
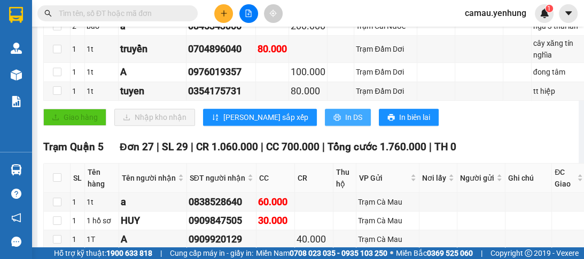
click at [345, 123] on span "In DS" at bounding box center [353, 118] width 17 height 12
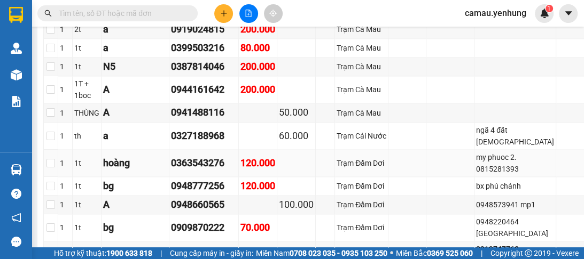
scroll to position [1324, 0]
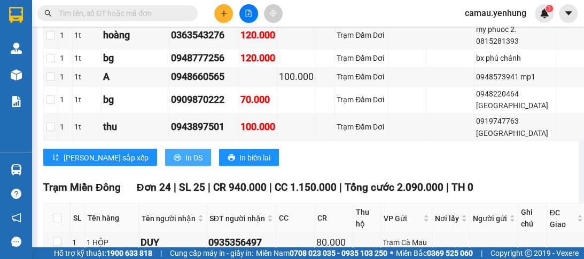
click at [185, 163] on span "In DS" at bounding box center [193, 158] width 17 height 12
click at [296, 166] on div "[PERSON_NAME] sắp xếp In DS In biên lai" at bounding box center [314, 157] width 542 height 17
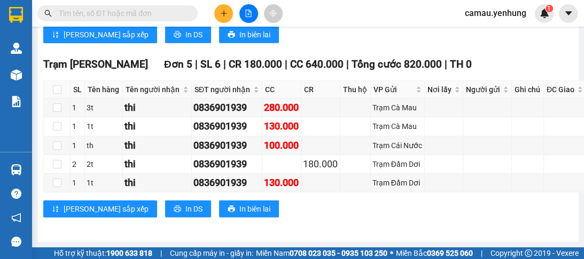
scroll to position [2277, 0]
click at [174, 212] on icon "printer" at bounding box center [177, 209] width 7 height 7
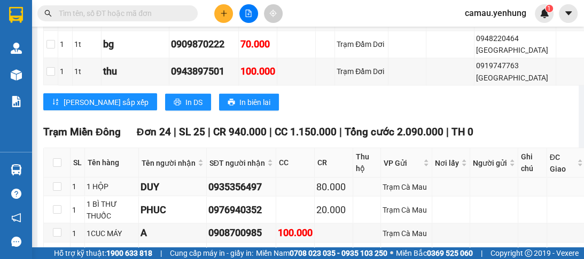
scroll to position [1252, 0]
